Goal: Check status: Check status

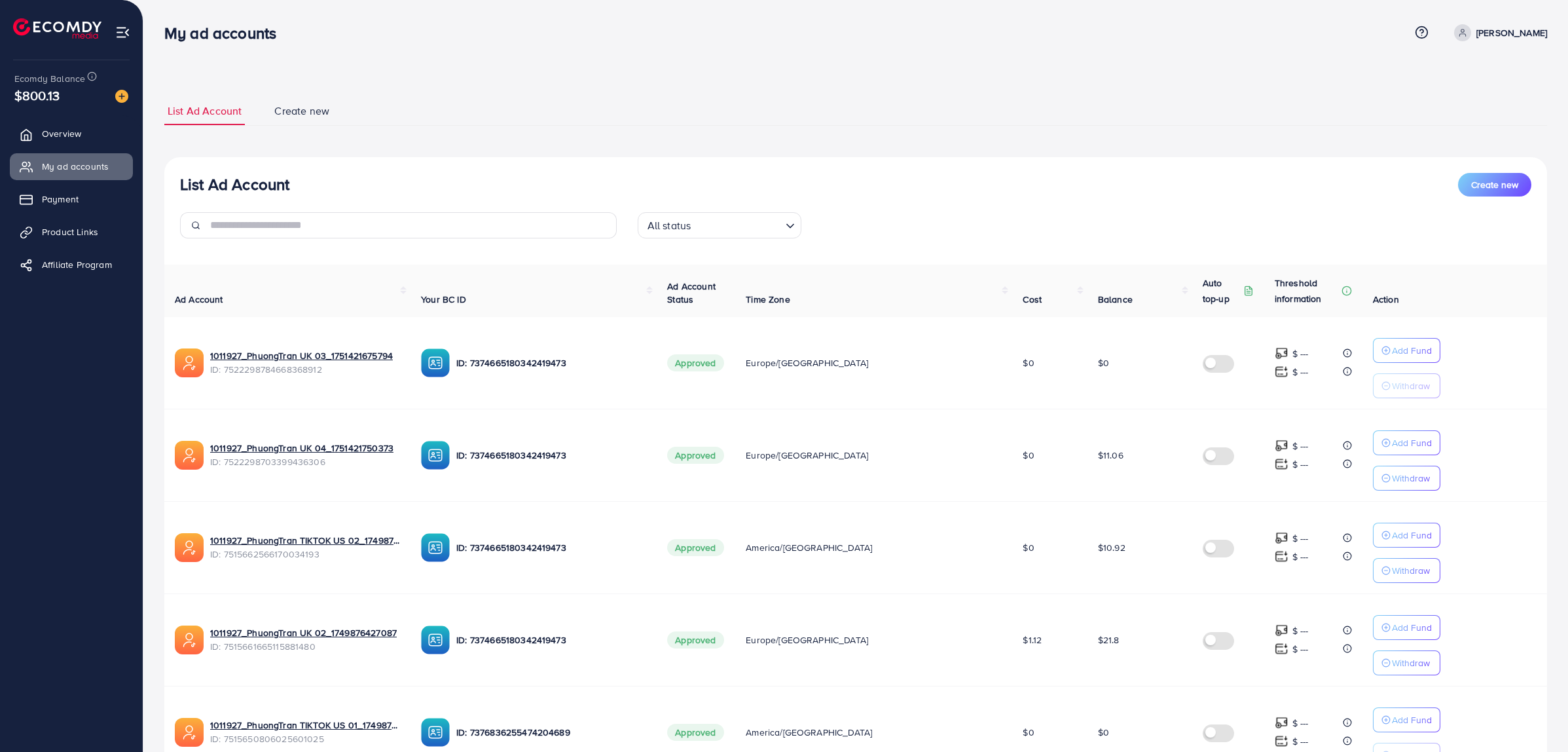
scroll to position [590, 0]
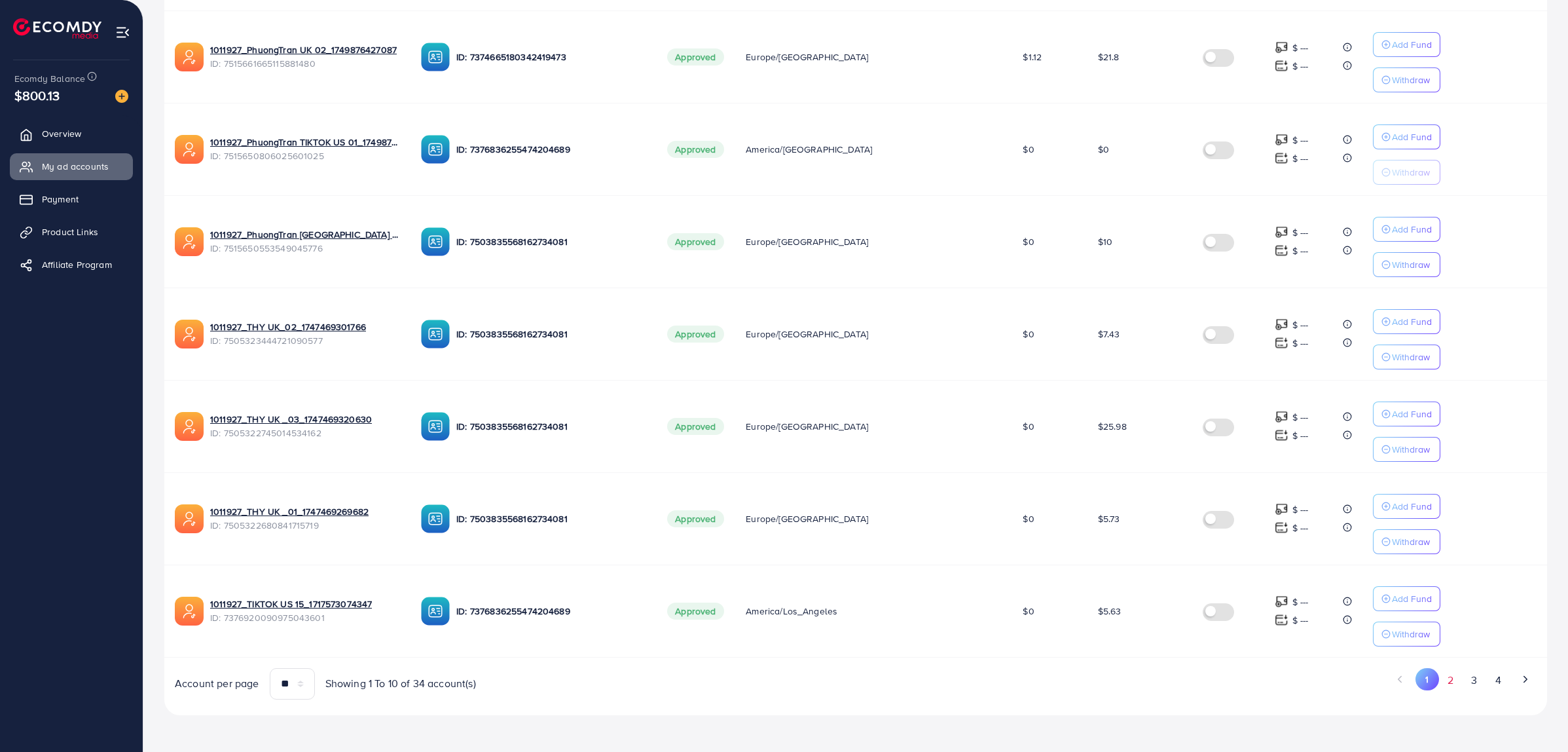
click at [1453, 685] on div "Ad Account Your BC ID Ad Account Status Time Zone Cost Balance Auto top-up Thre…" at bounding box center [855, 190] width 1383 height 1018
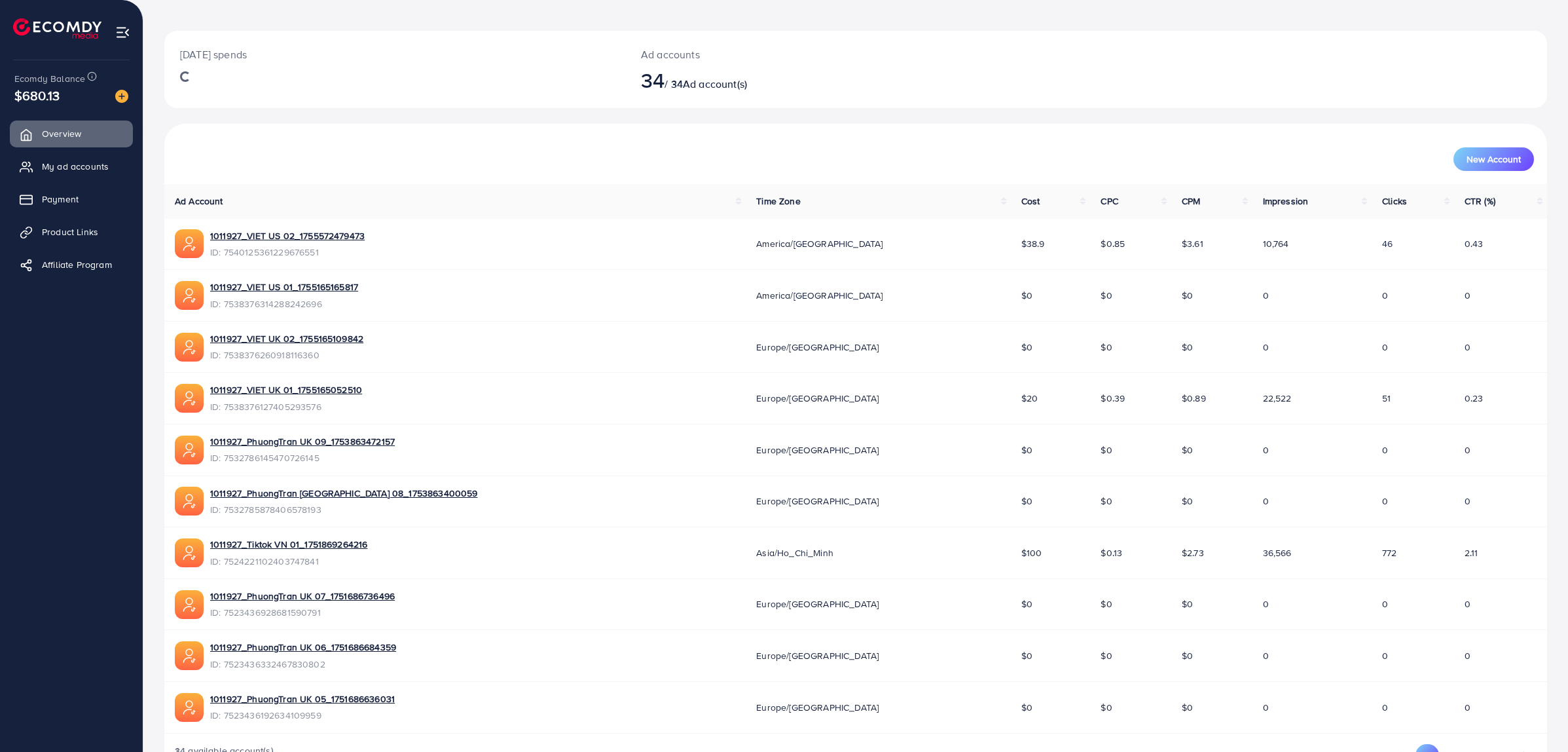
scroll to position [99, 0]
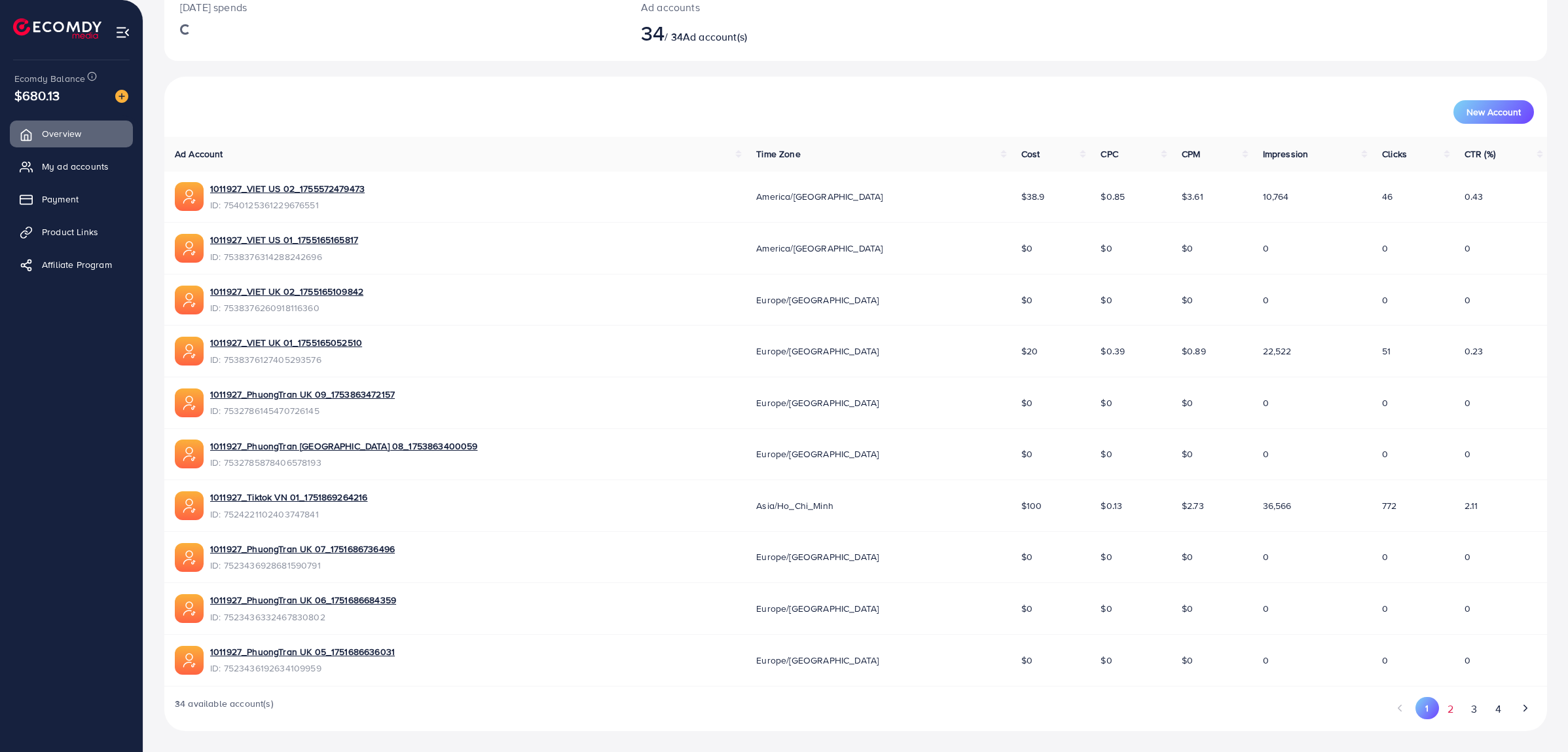
click at [1452, 712] on button "2" at bounding box center [1451, 709] width 24 height 24
click at [64, 165] on span "My ad accounts" at bounding box center [79, 166] width 67 height 13
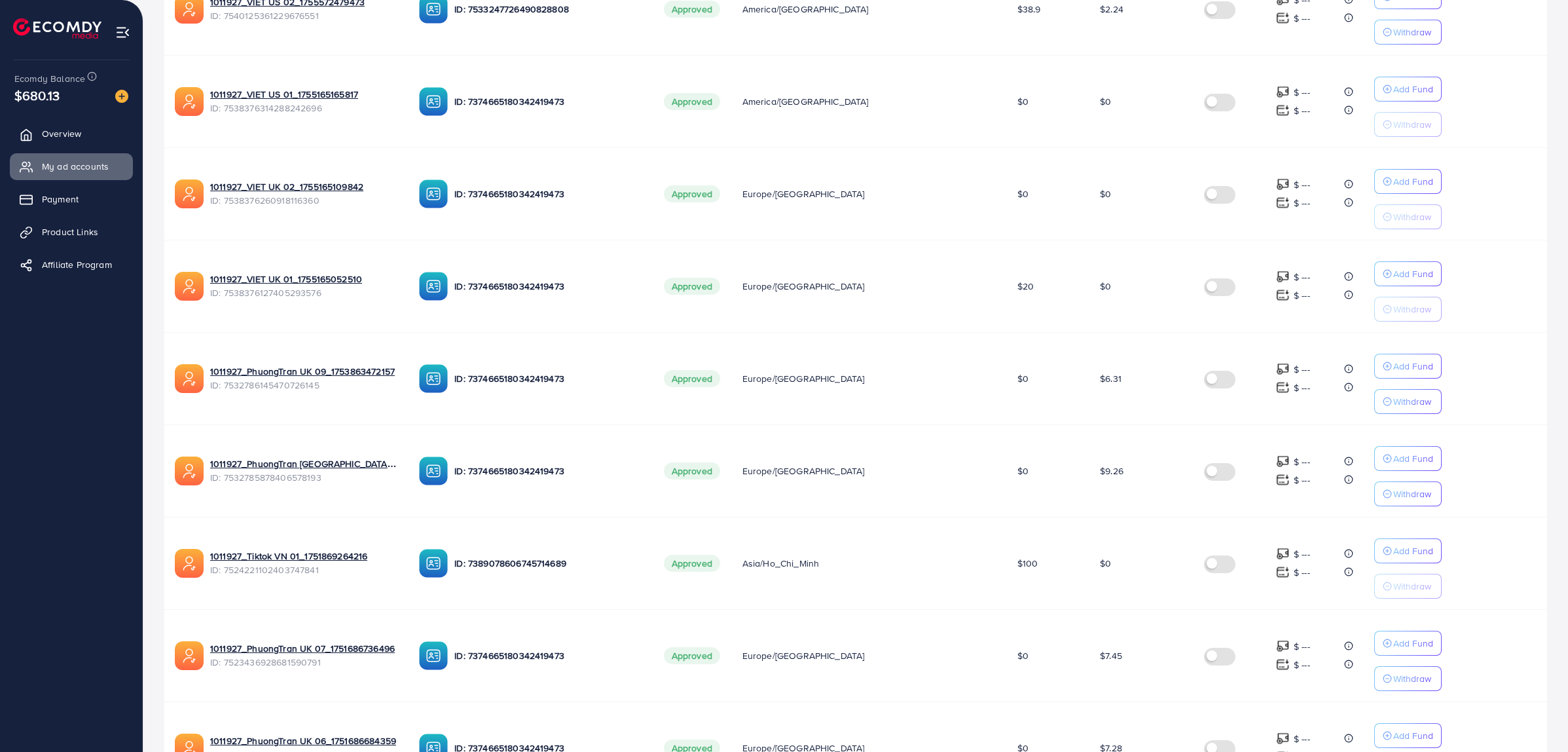
scroll to position [590, 0]
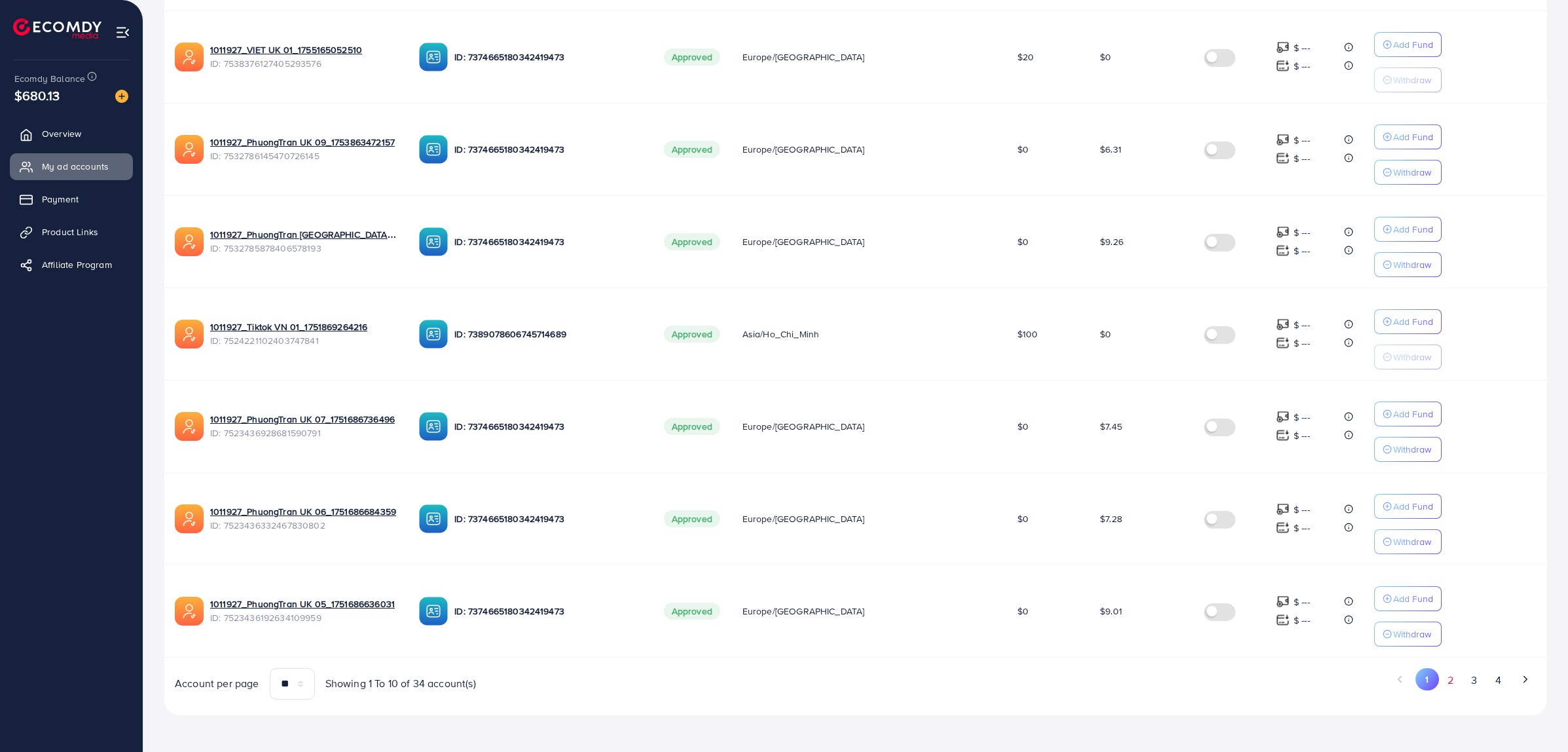
click at [1451, 688] on button "2" at bounding box center [1451, 680] width 24 height 24
